Goal: Task Accomplishment & Management: Use online tool/utility

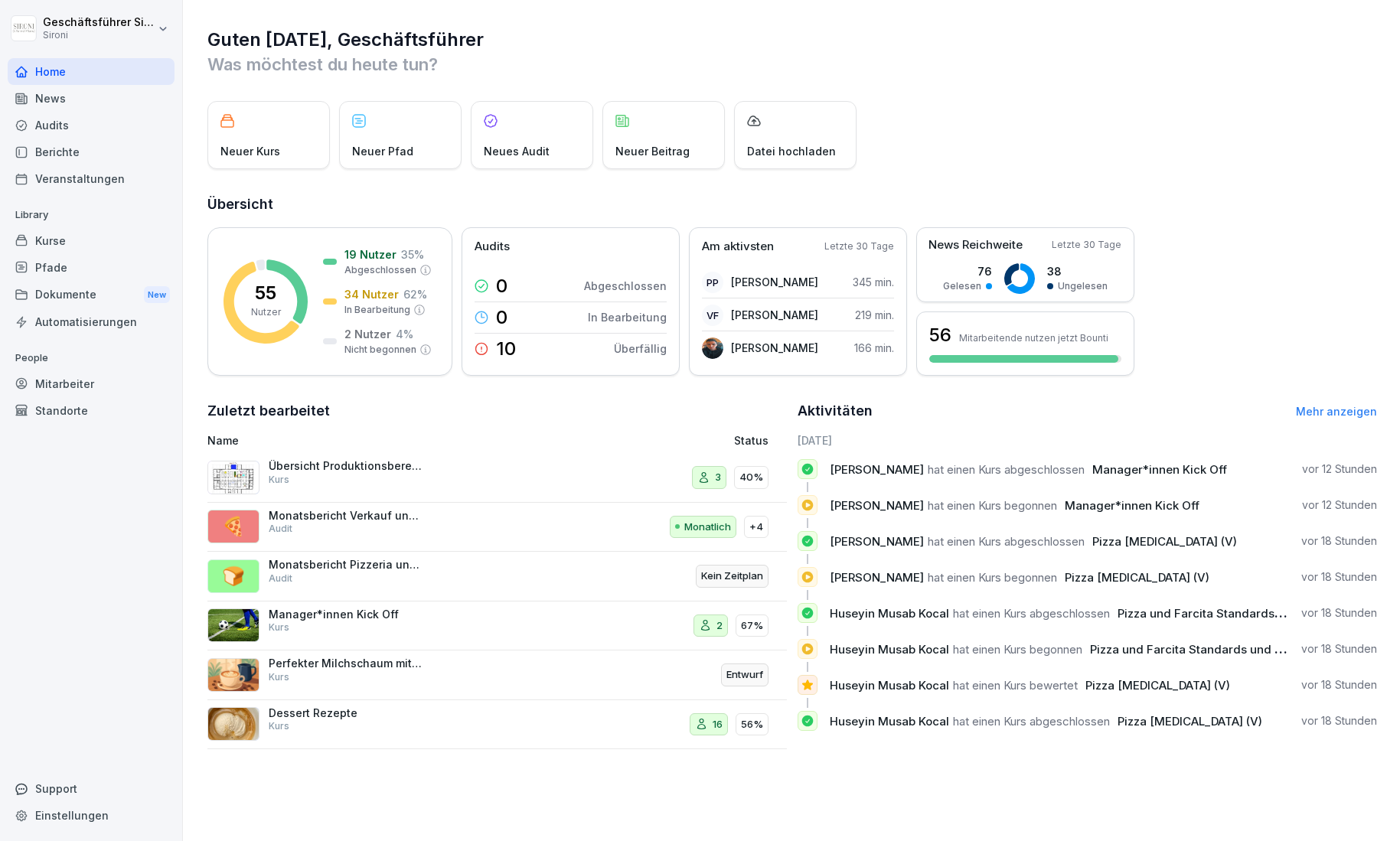
click at [39, 125] on div "Audits" at bounding box center [91, 125] width 167 height 26
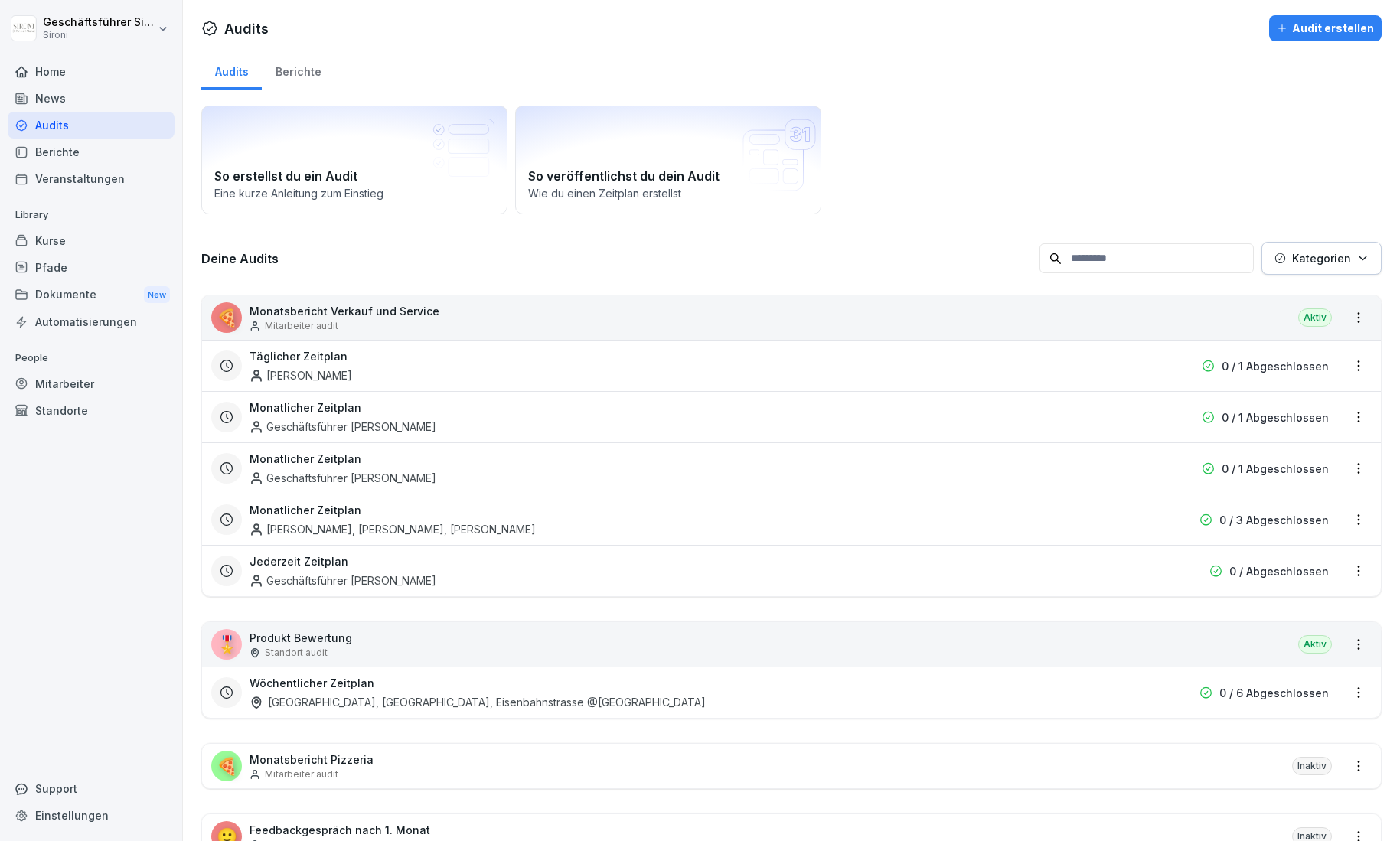
click at [1009, 541] on div "Monatlicher Zeitplan [PERSON_NAME], [PERSON_NAME], [PERSON_NAME] 0 / 3 Abgeschl…" at bounding box center [791, 519] width 1178 height 51
click at [986, 530] on div "Monatlicher Zeitplan [PERSON_NAME], [PERSON_NAME], [PERSON_NAME]" at bounding box center [694, 519] width 888 height 35
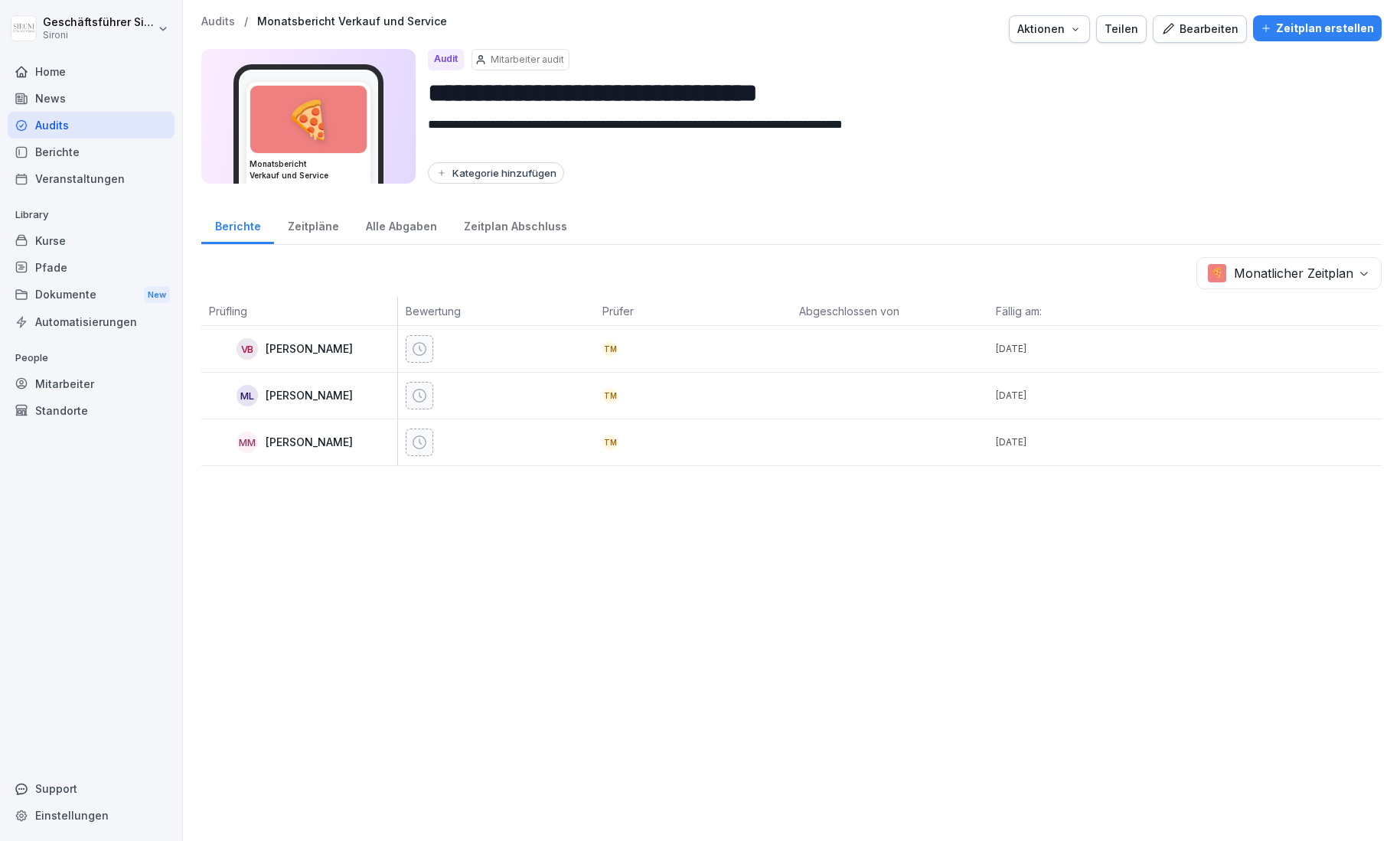
click at [230, 26] on p "Audits" at bounding box center [219, 22] width 34 height 13
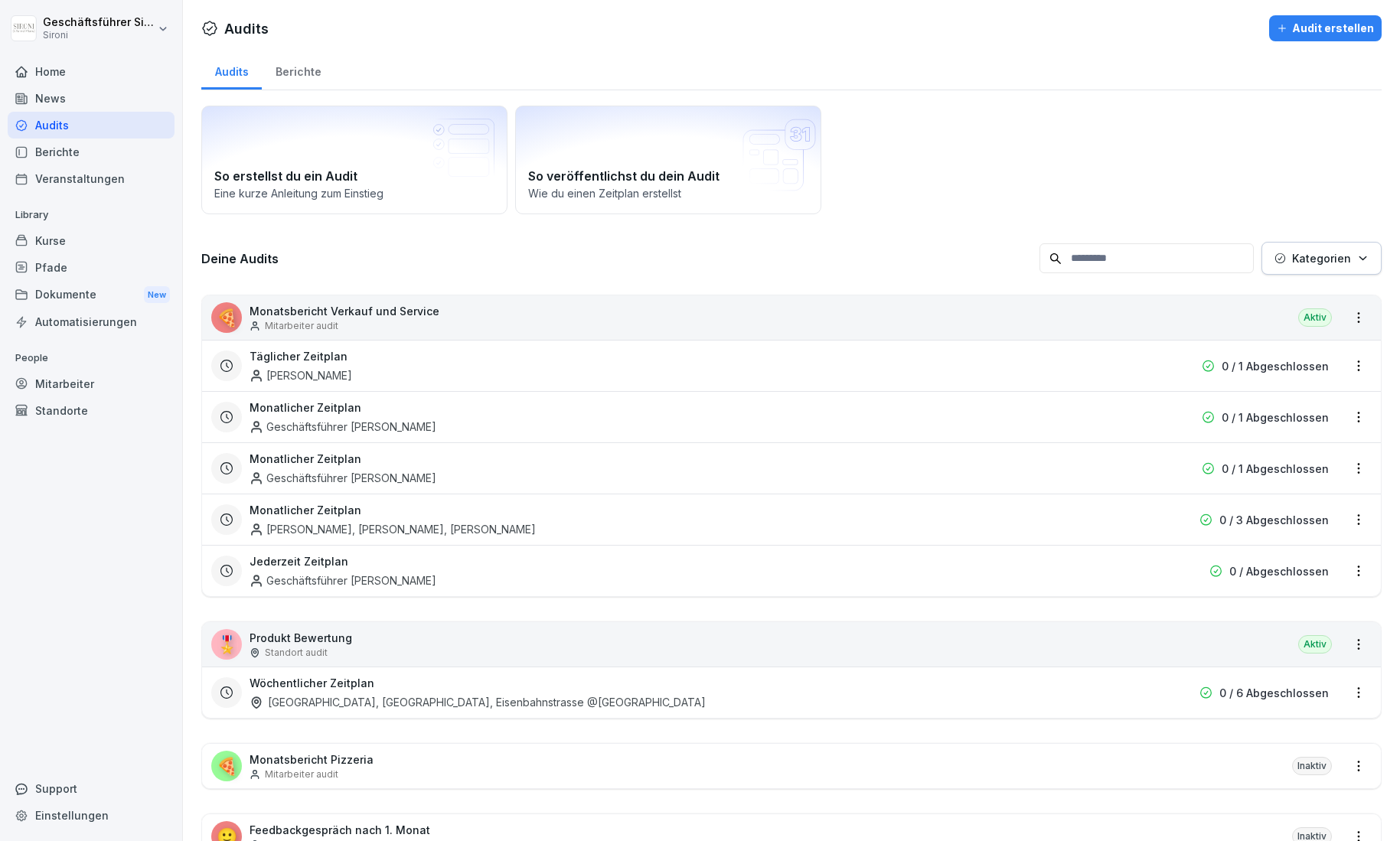
click at [1353, 519] on html "Geschäftsführer [PERSON_NAME] Home News Audits Berichte Veranstaltungen Library…" at bounding box center [700, 420] width 1400 height 841
click at [1297, 620] on div "Zeitplan löschen" at bounding box center [1296, 624] width 145 height 25
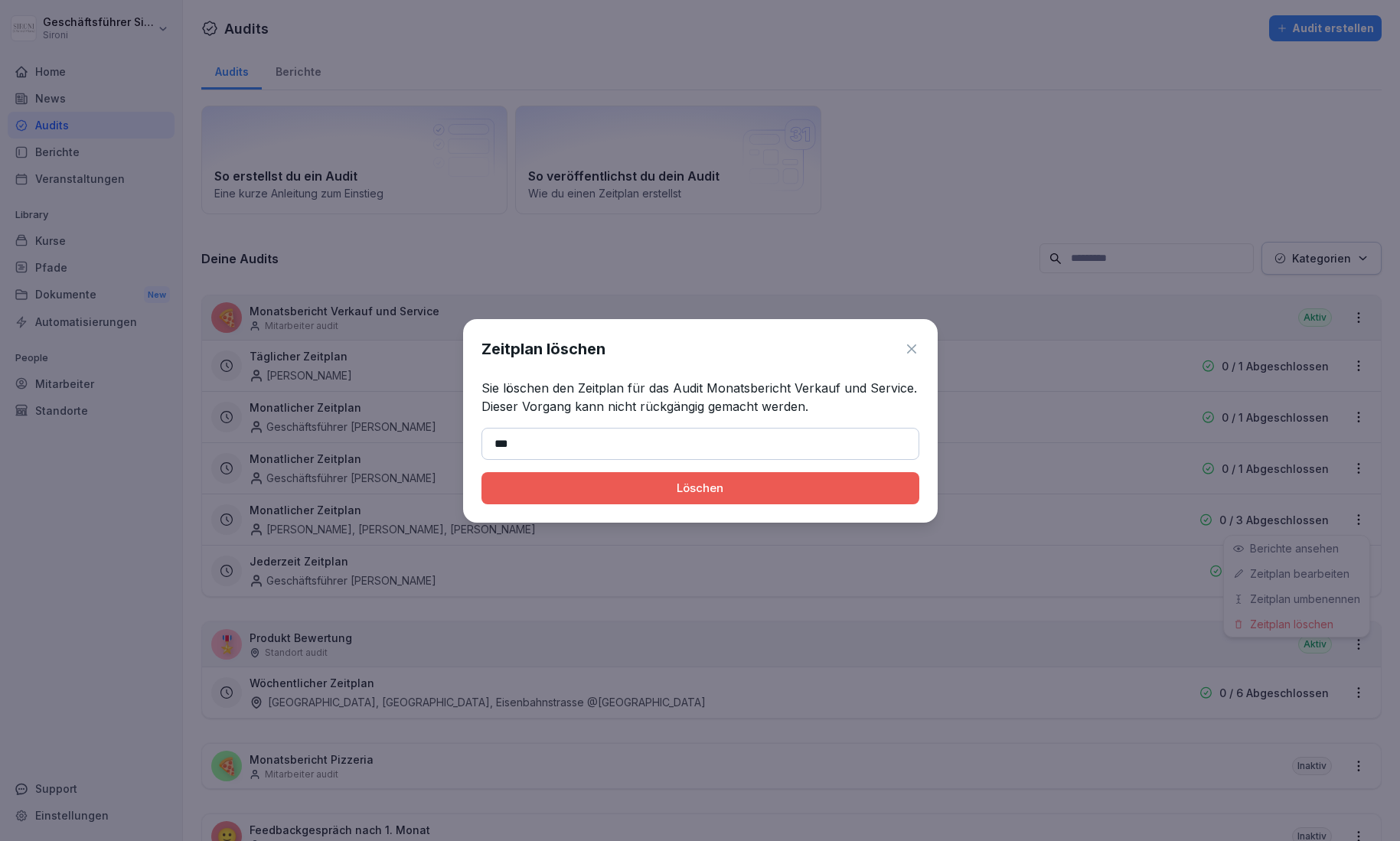
type input "*******"
click at [571, 495] on div "Löschen" at bounding box center [700, 488] width 413 height 17
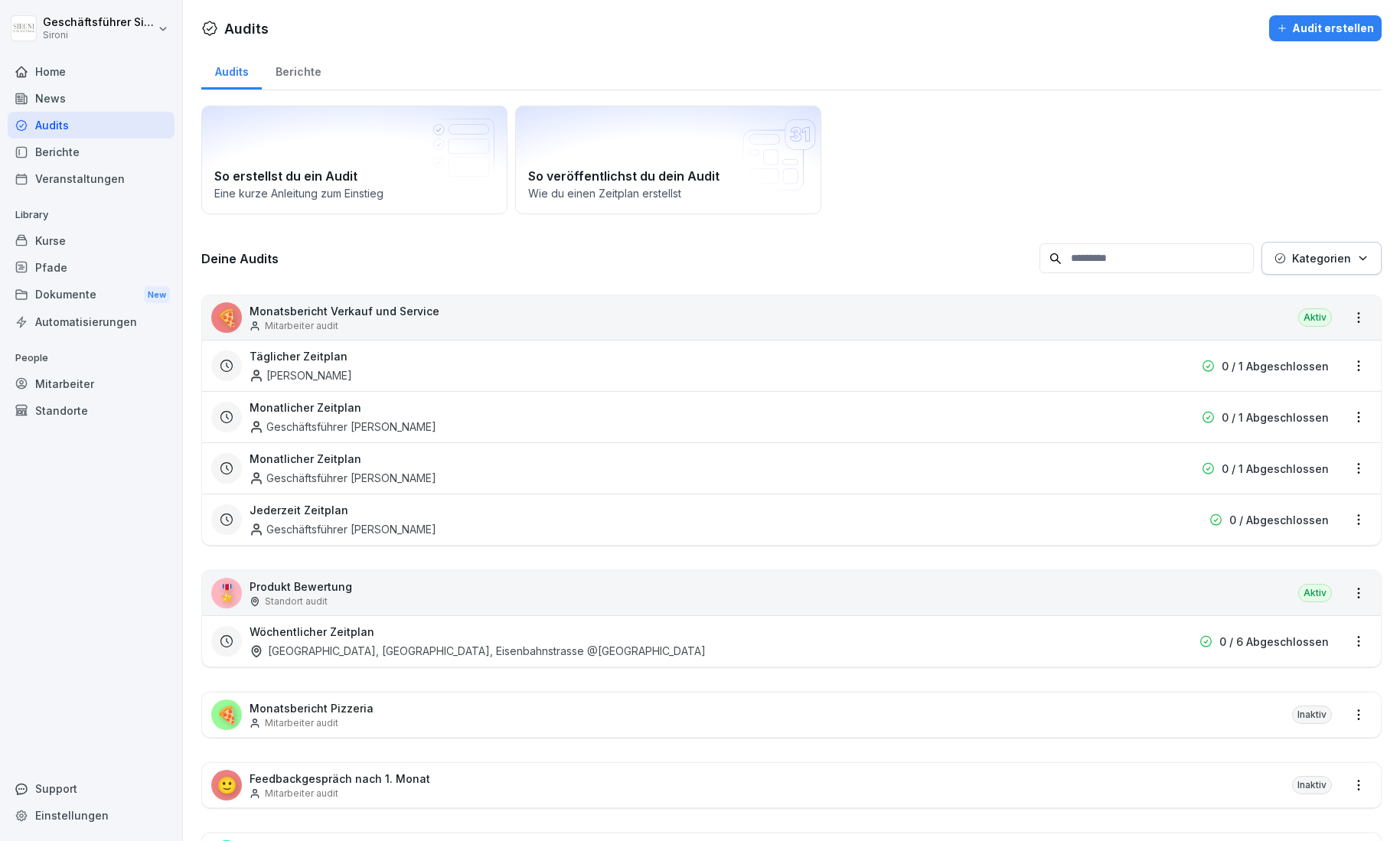
click at [1358, 319] on html "Geschäftsführer [PERSON_NAME] Home News Audits Berichte Veranstaltungen Library…" at bounding box center [700, 420] width 1400 height 841
click at [0, 0] on link "Zeitplan erstellen" at bounding box center [0, 0] width 0 height 0
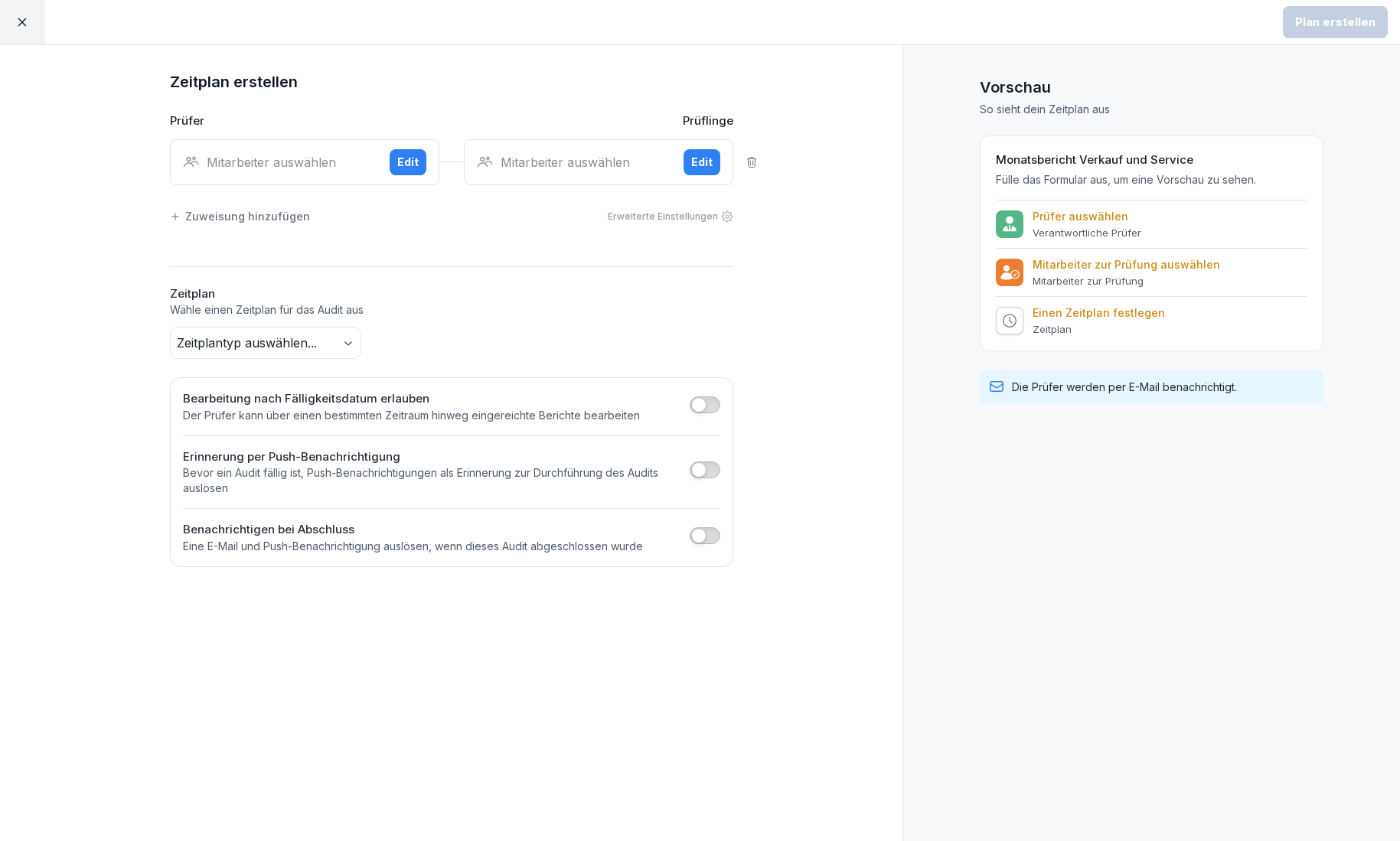
click at [302, 148] on div "Mitarbeiter auswählen Edit" at bounding box center [305, 162] width 270 height 46
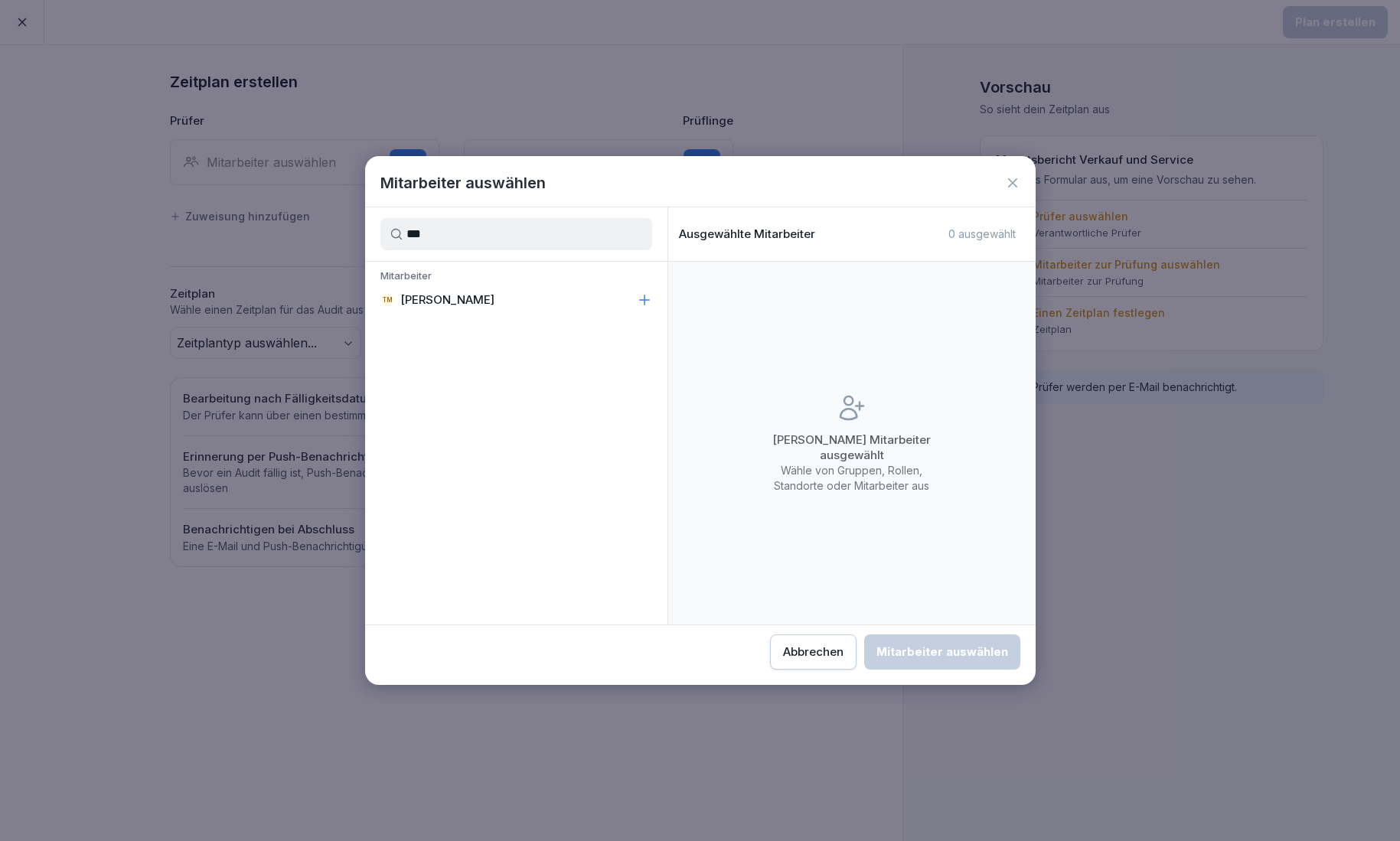
type input "***"
click at [442, 300] on p "[PERSON_NAME]" at bounding box center [448, 300] width 94 height 15
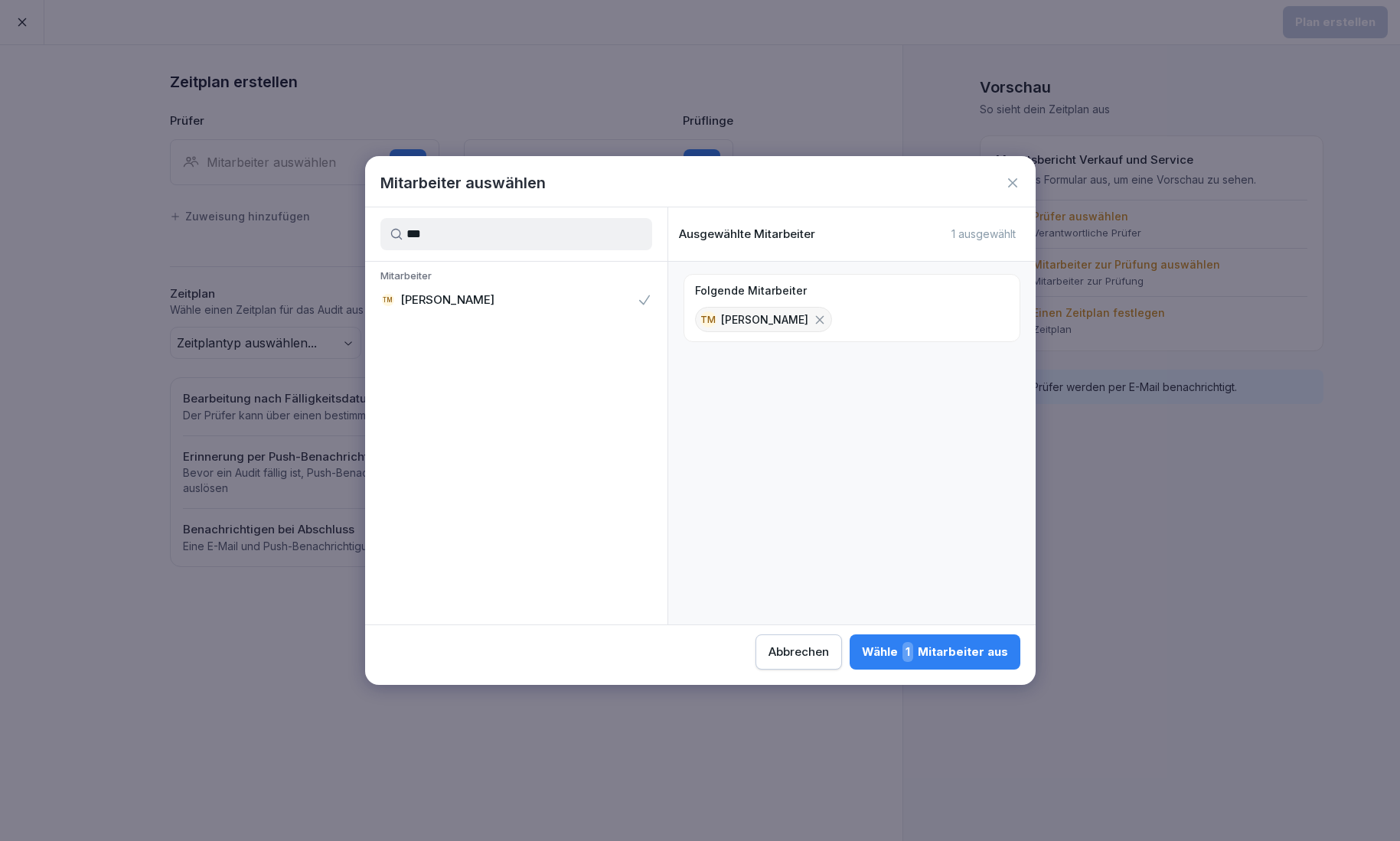
click at [909, 654] on span "1" at bounding box center [907, 651] width 10 height 20
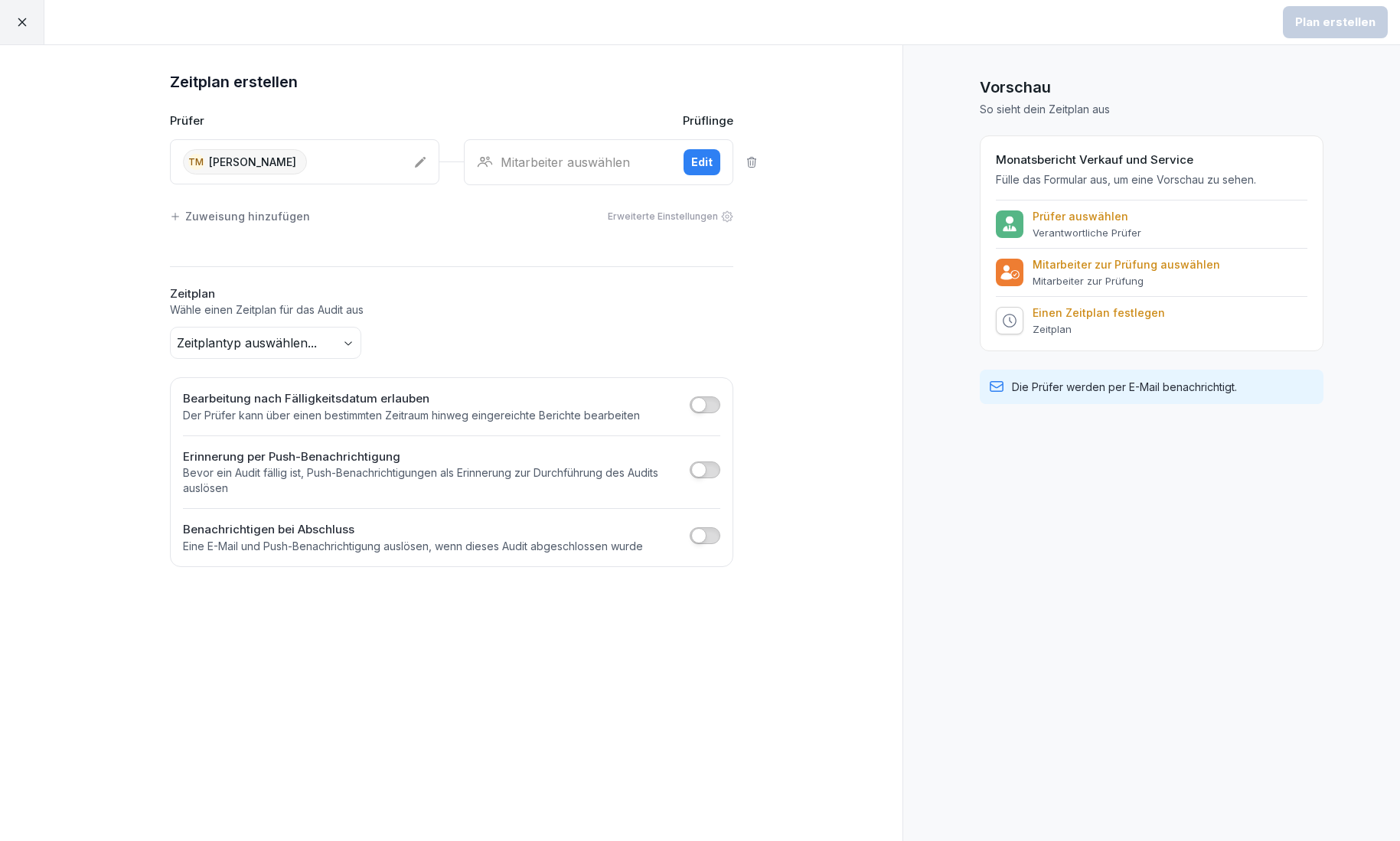
click at [592, 162] on div "Mitarbeiter auswählen" at bounding box center [574, 161] width 194 height 18
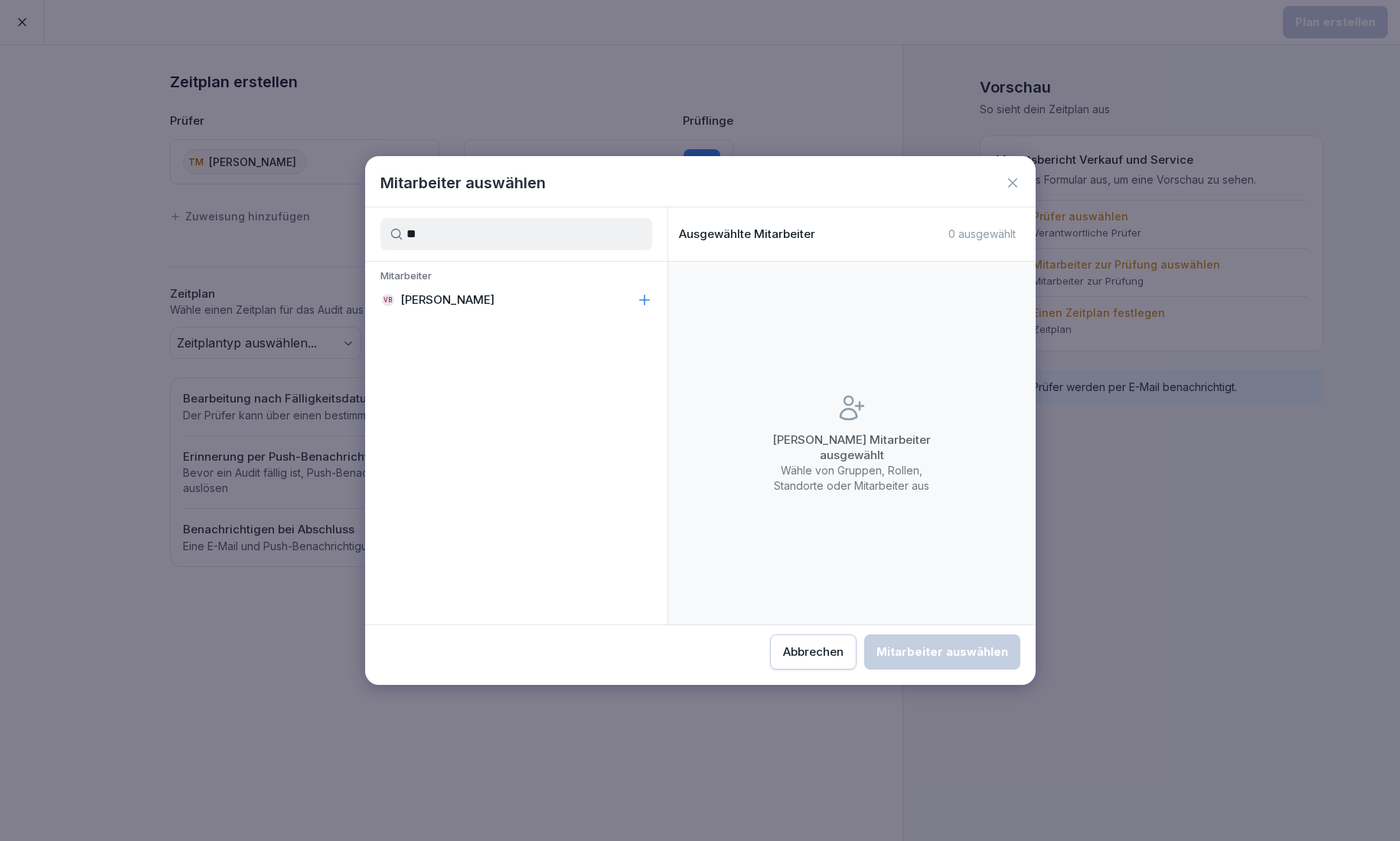
type input "*"
click at [501, 295] on div "ML [PERSON_NAME]" at bounding box center [516, 300] width 303 height 27
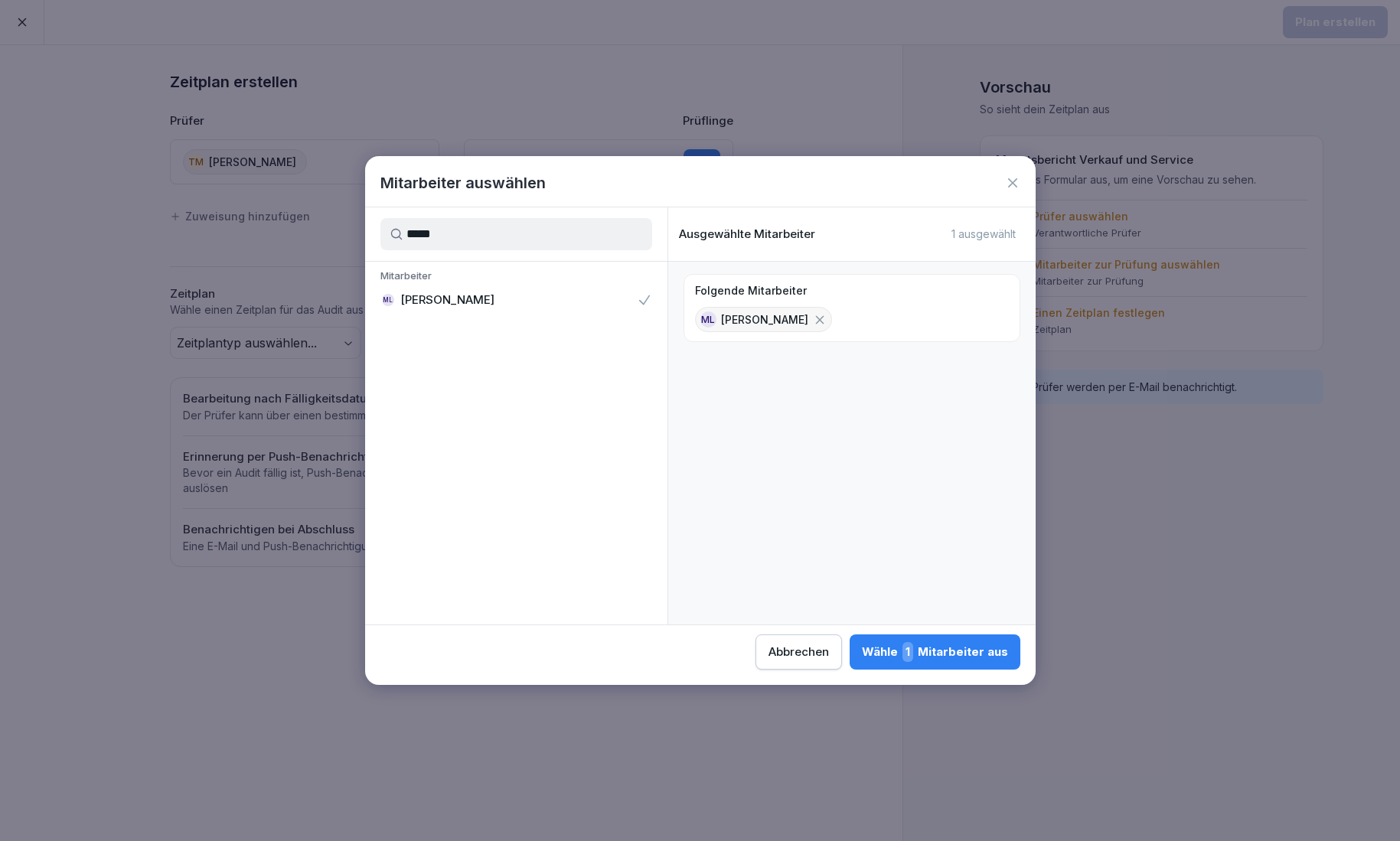
click at [491, 239] on input "*****" at bounding box center [516, 234] width 272 height 32
click at [475, 303] on p "[PERSON_NAME]" at bounding box center [448, 300] width 94 height 15
click at [534, 237] on input "*******" at bounding box center [516, 234] width 272 height 32
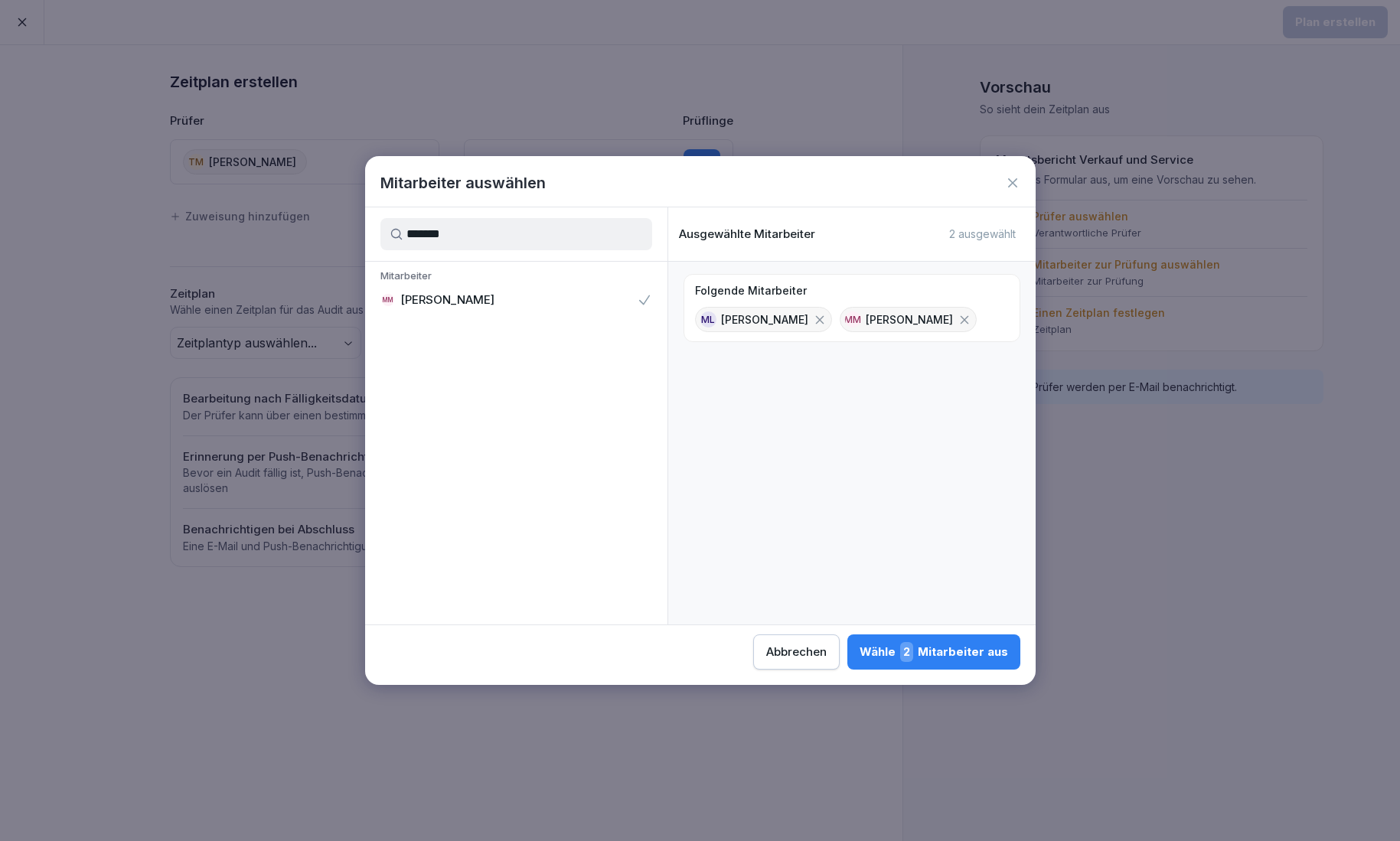
click at [534, 237] on input "*******" at bounding box center [516, 234] width 272 height 32
type input "****"
click at [505, 289] on div "VB [PERSON_NAME]" at bounding box center [516, 300] width 303 height 27
click at [913, 648] on span "3" at bounding box center [907, 651] width 13 height 20
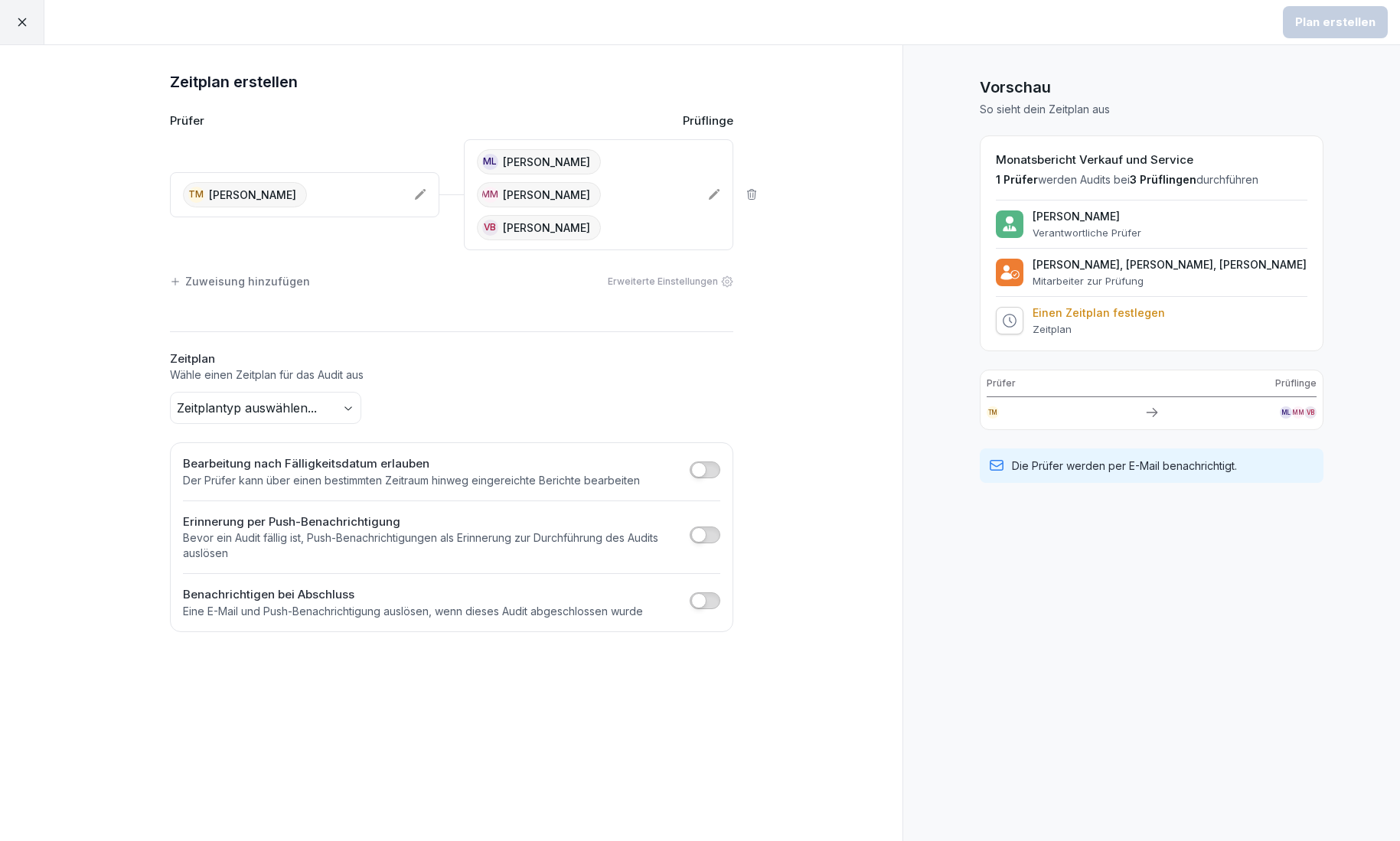
click at [348, 408] on body "Plan erstellen Zeitplan erstellen Prüfer Prüflinge TM [PERSON_NAME] ML Matej Le…" at bounding box center [700, 420] width 1400 height 841
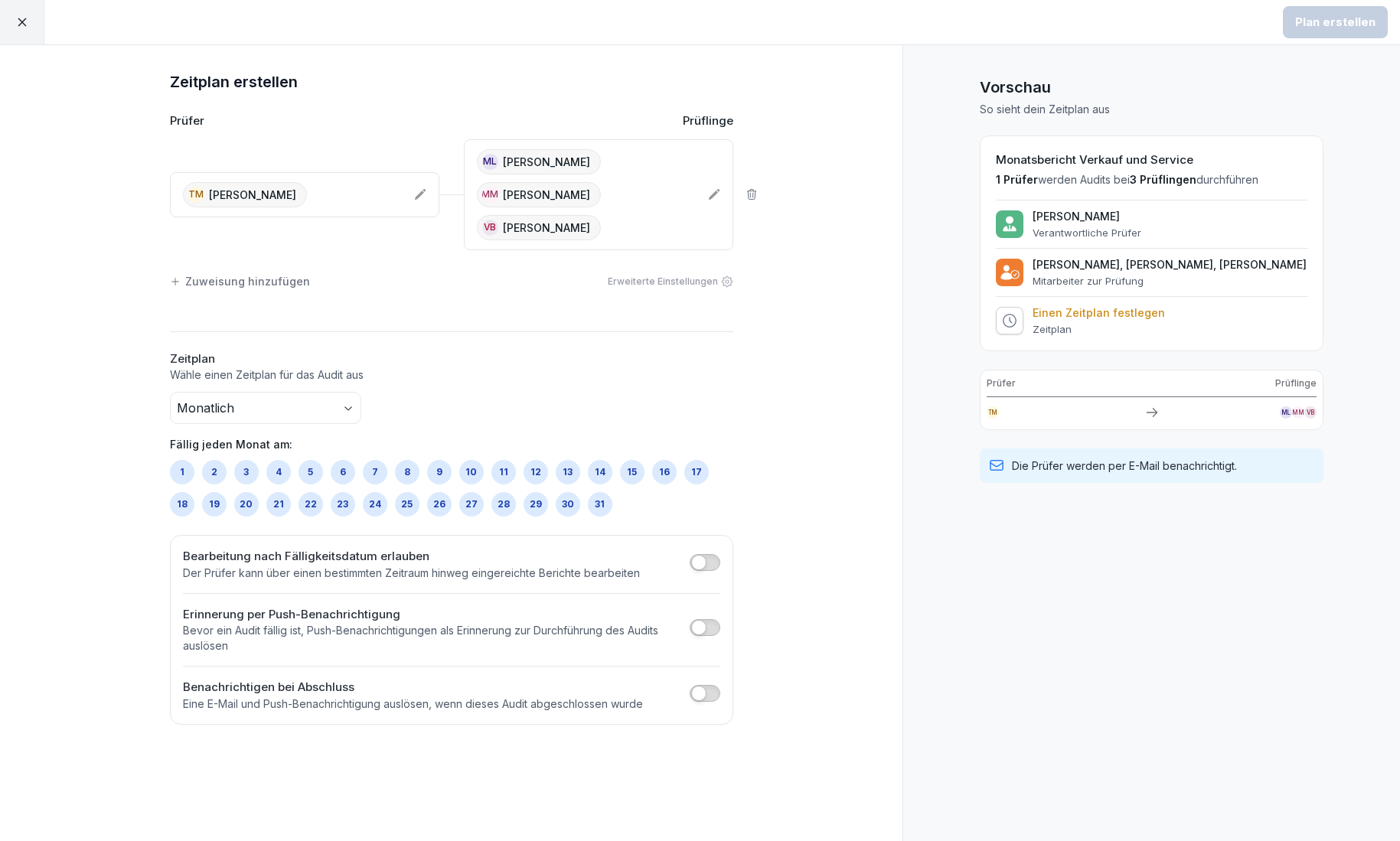
click at [186, 466] on div "1" at bounding box center [182, 472] width 25 height 25
click at [1341, 30] on div "Plan erstellen" at bounding box center [1335, 23] width 80 height 17
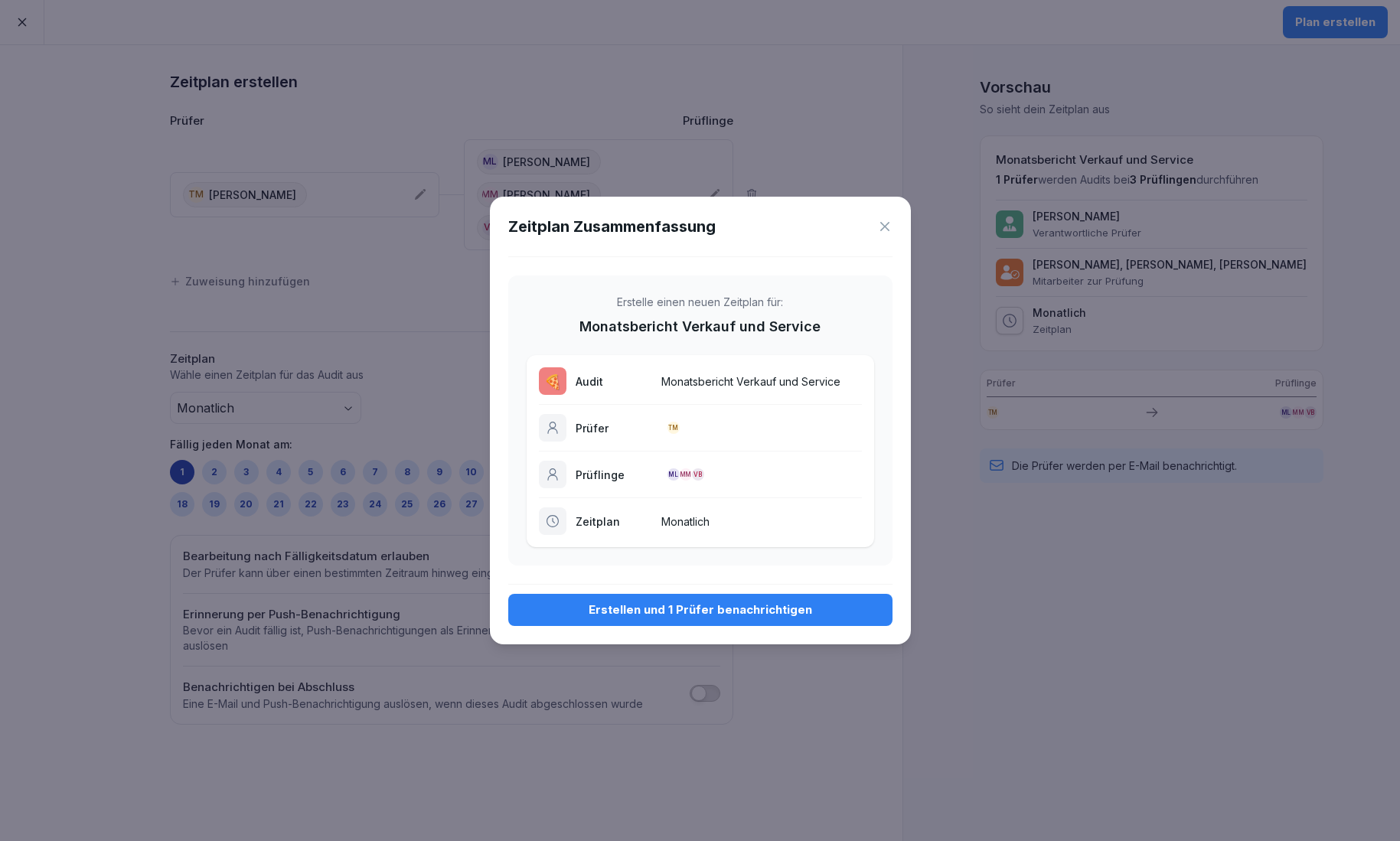
click at [671, 613] on div "Erstellen und 1 Prüfer benachrichtigen" at bounding box center [700, 610] width 360 height 17
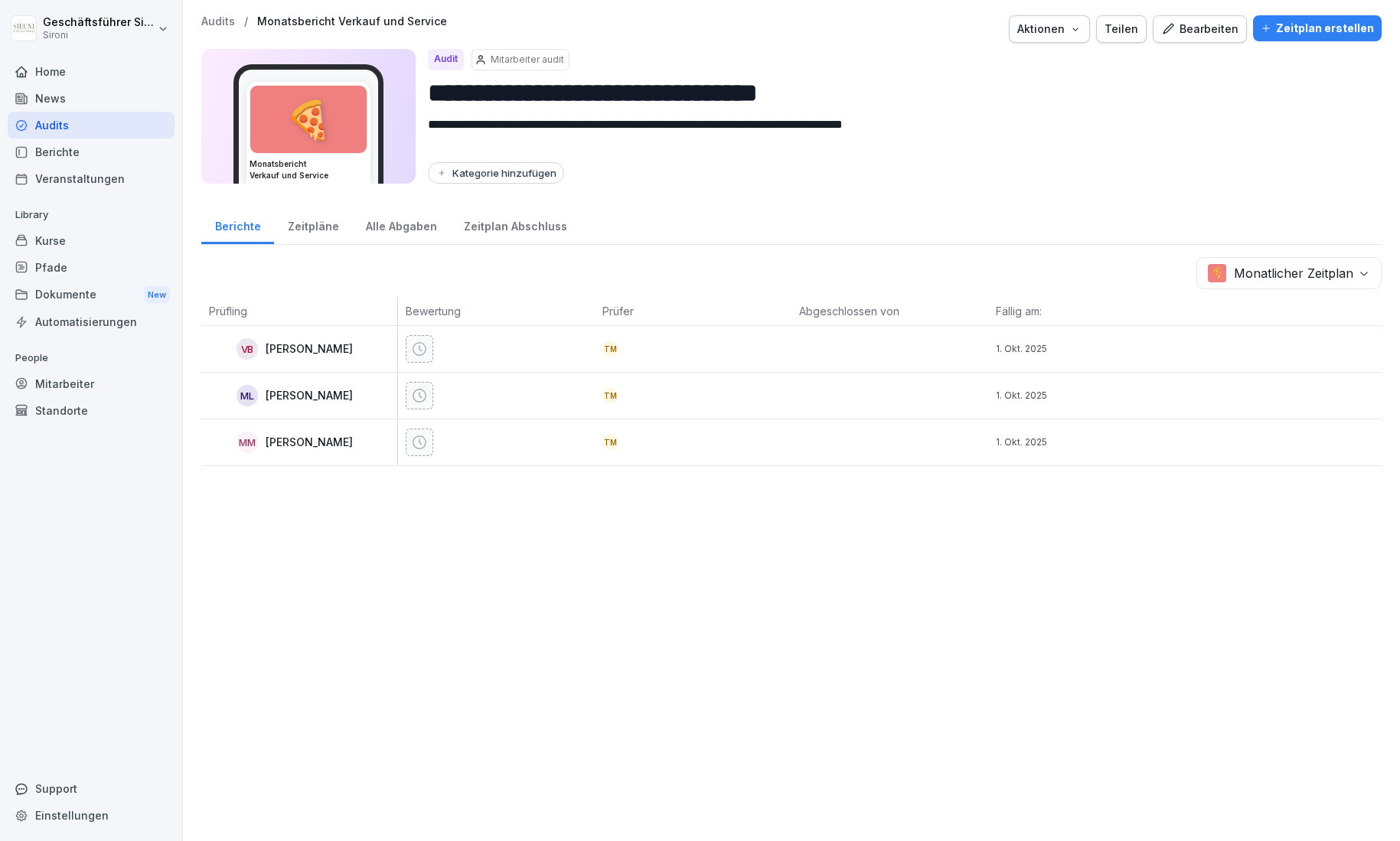
click at [312, 230] on div "Zeitpläne" at bounding box center [313, 224] width 78 height 39
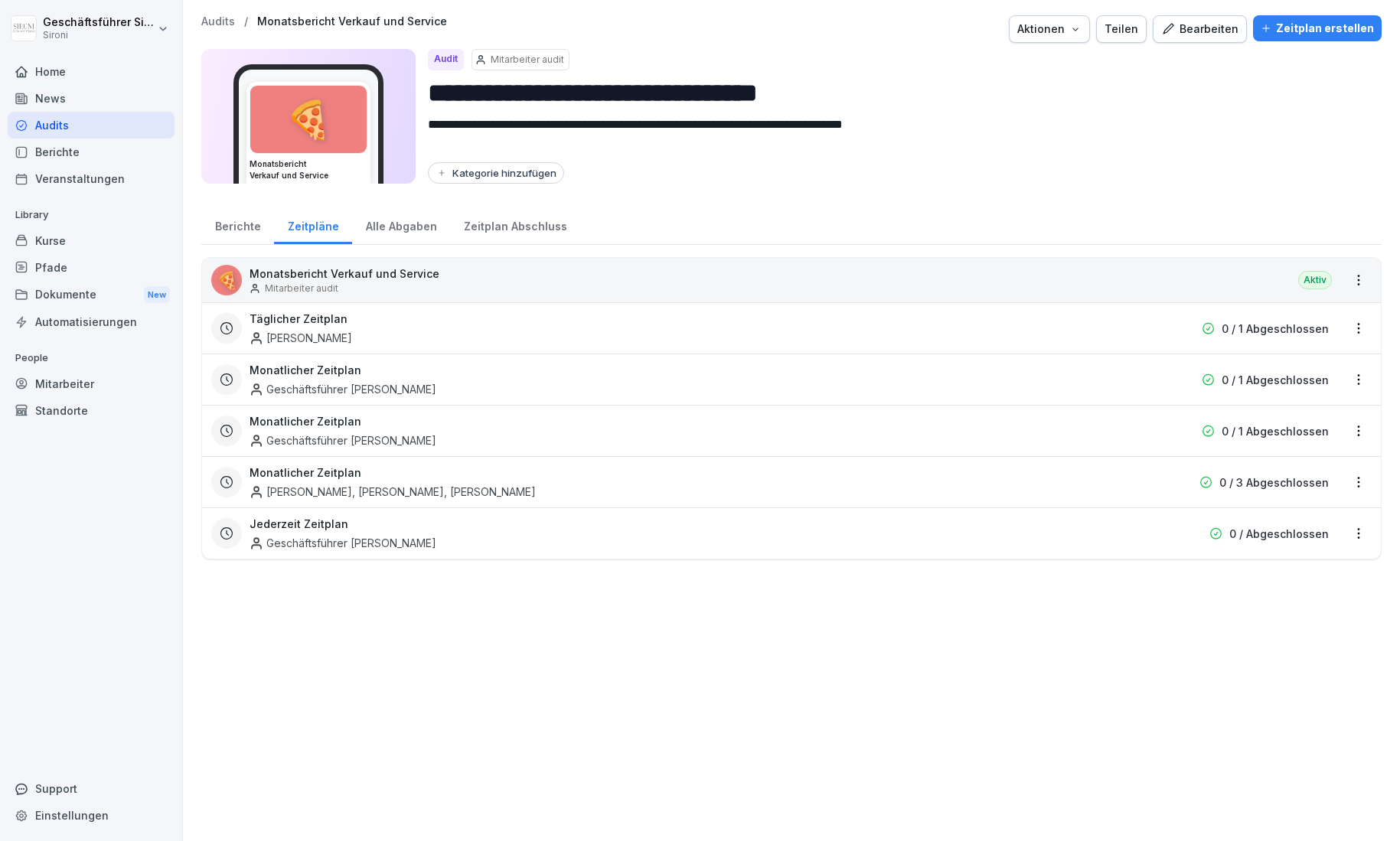
click at [238, 234] on div "Berichte" at bounding box center [238, 224] width 73 height 39
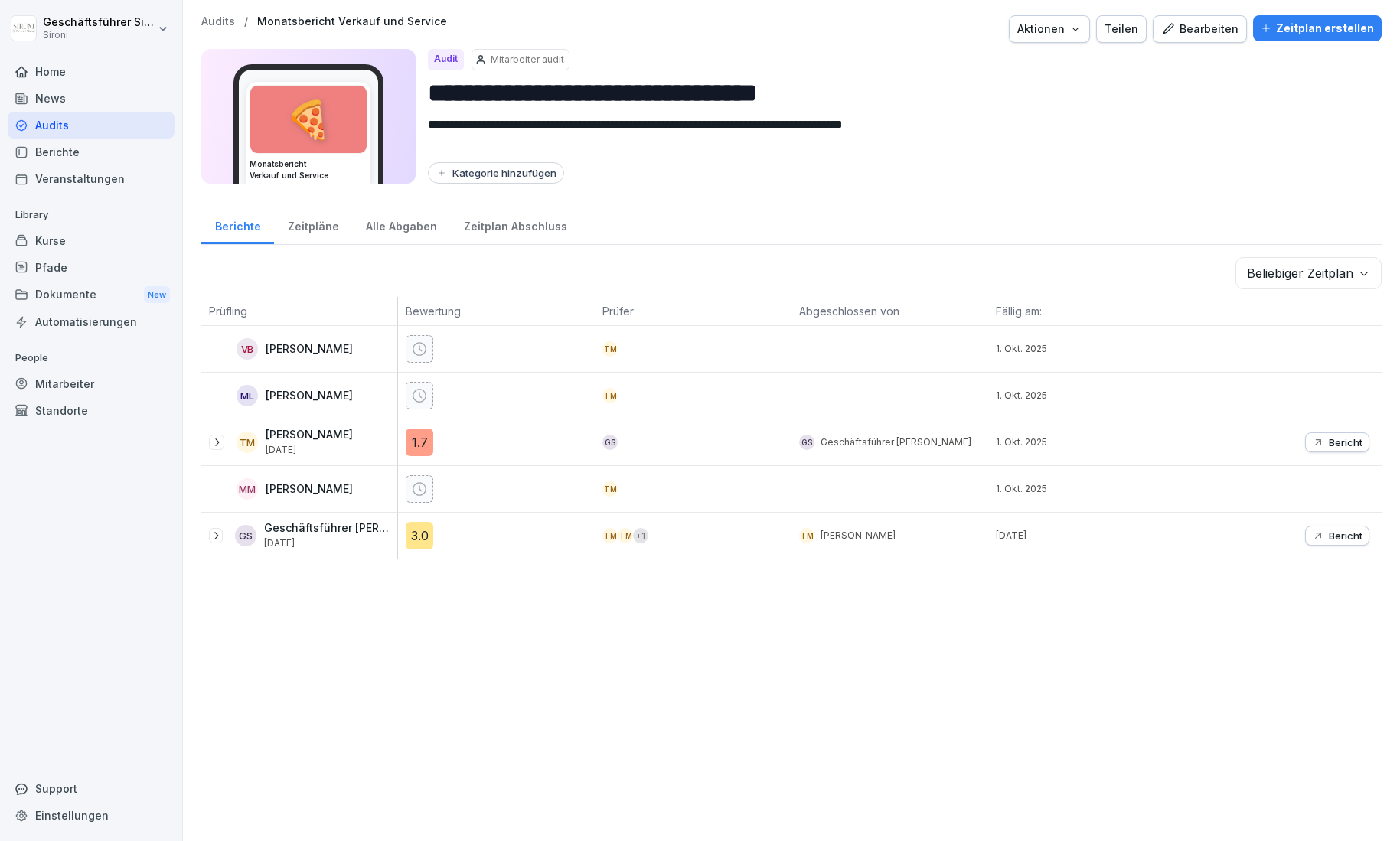
click at [315, 229] on div "Zeitpläne" at bounding box center [313, 224] width 78 height 39
